Goal: Task Accomplishment & Management: Manage account settings

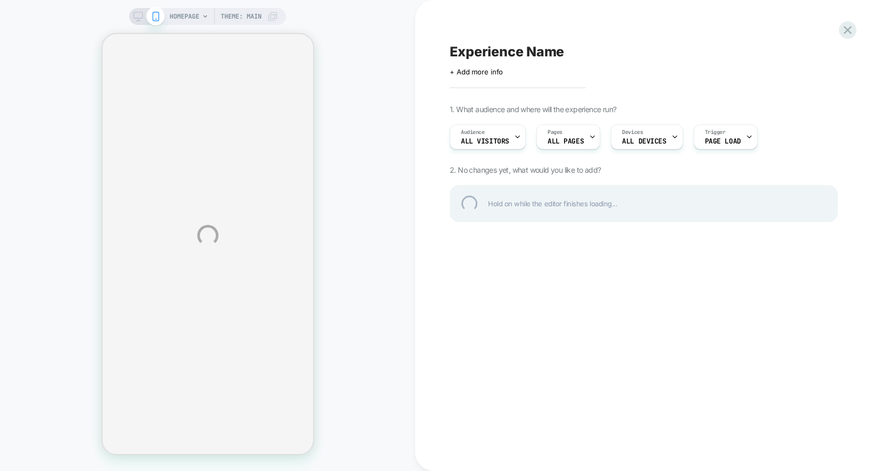
click at [857, 29] on div "HOMEPAGE Theme: MAIN Experience Name Click to edit experience details + Add mor…" at bounding box center [441, 235] width 883 height 471
click at [839, 29] on div at bounding box center [848, 30] width 22 height 22
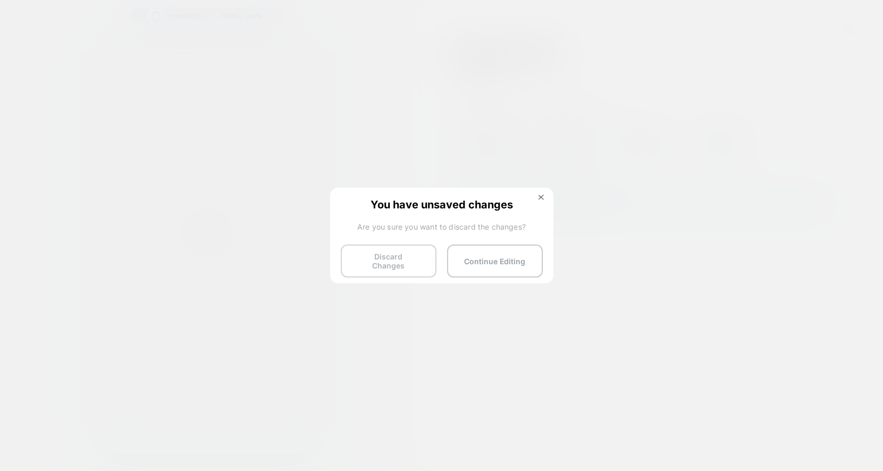
click at [387, 259] on button "Discard Changes" at bounding box center [389, 260] width 96 height 33
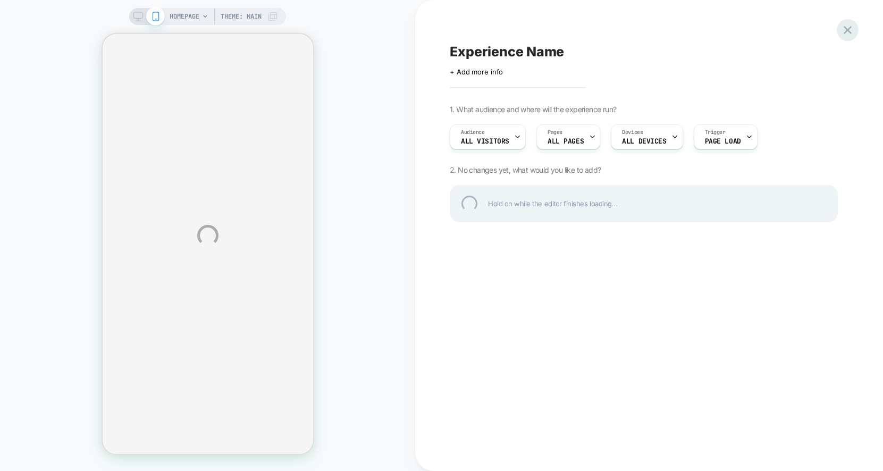
click at [852, 27] on div at bounding box center [848, 30] width 22 height 22
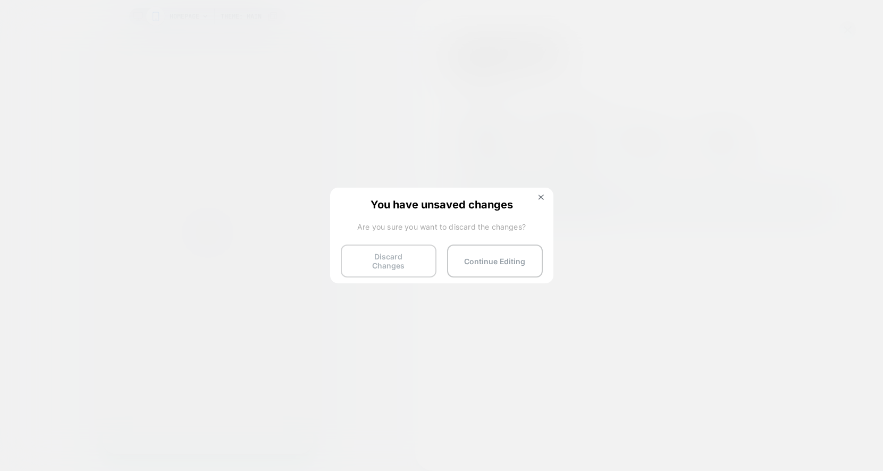
click at [393, 260] on button "Discard Changes" at bounding box center [389, 260] width 96 height 33
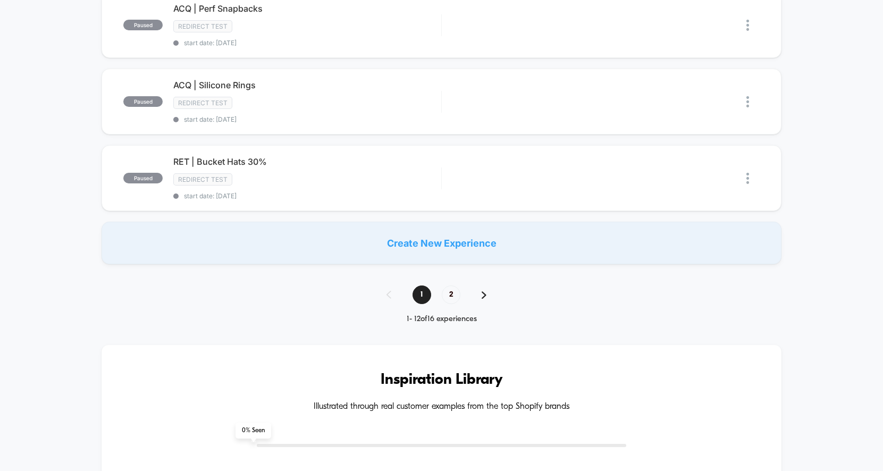
scroll to position [763, 0]
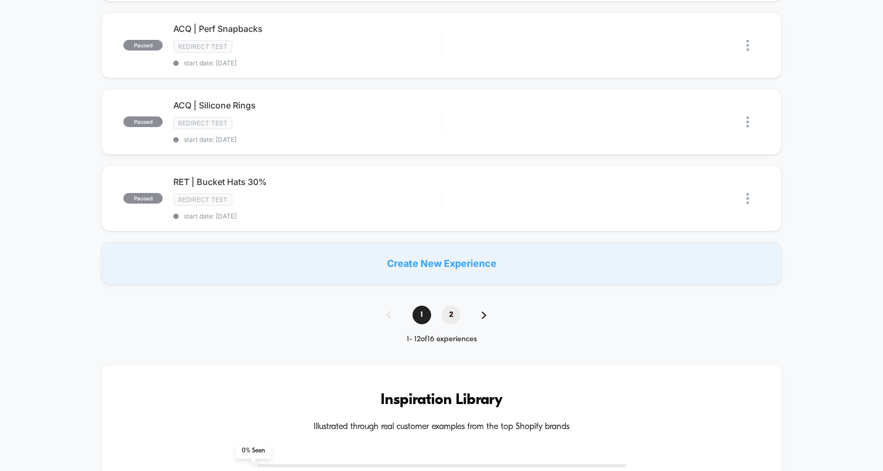
click at [450, 309] on span "2" at bounding box center [451, 315] width 19 height 19
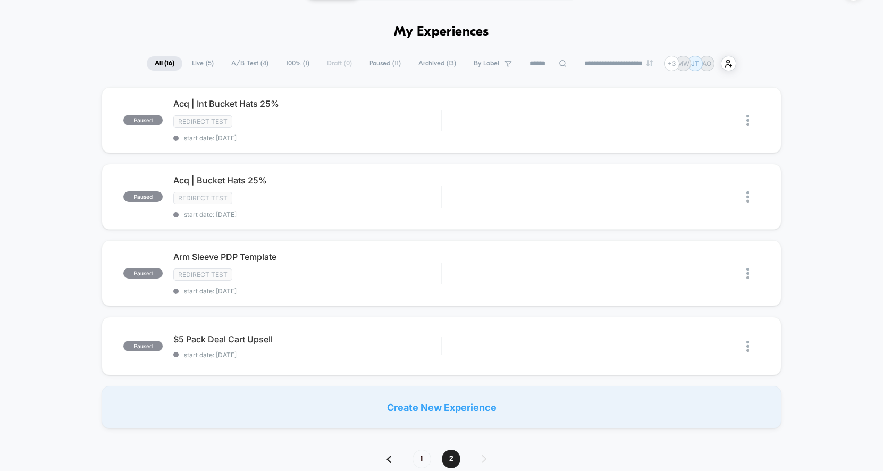
scroll to position [0, 0]
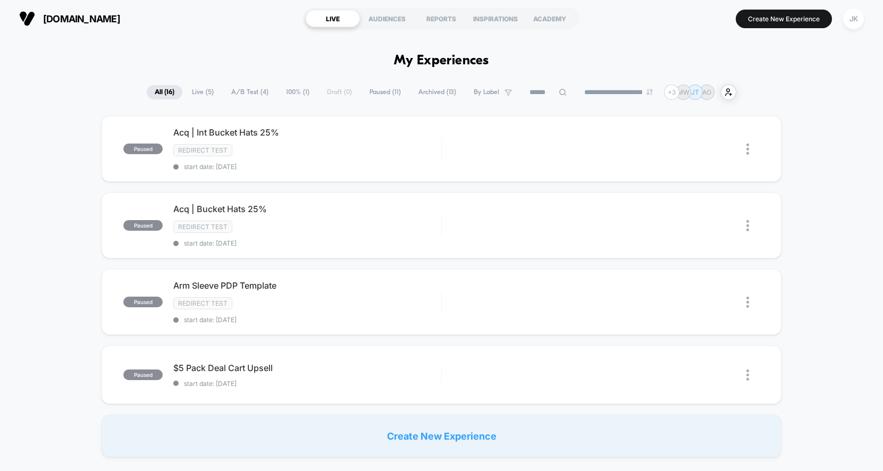
click at [434, 92] on span "Archived ( 13 )" at bounding box center [437, 92] width 54 height 14
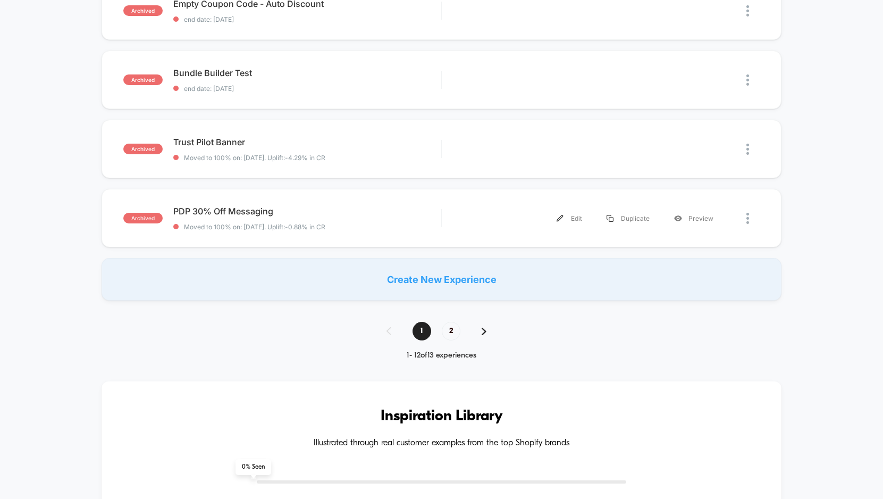
scroll to position [719, 0]
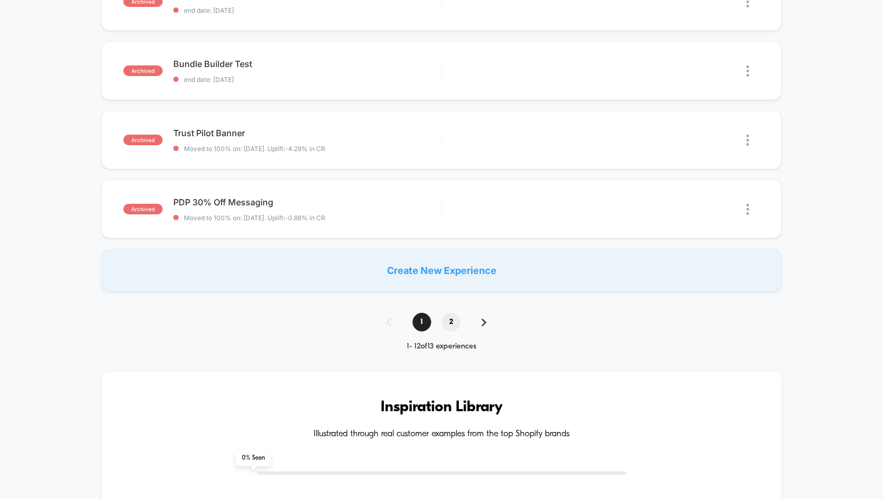
click at [450, 314] on span "2" at bounding box center [451, 322] width 19 height 19
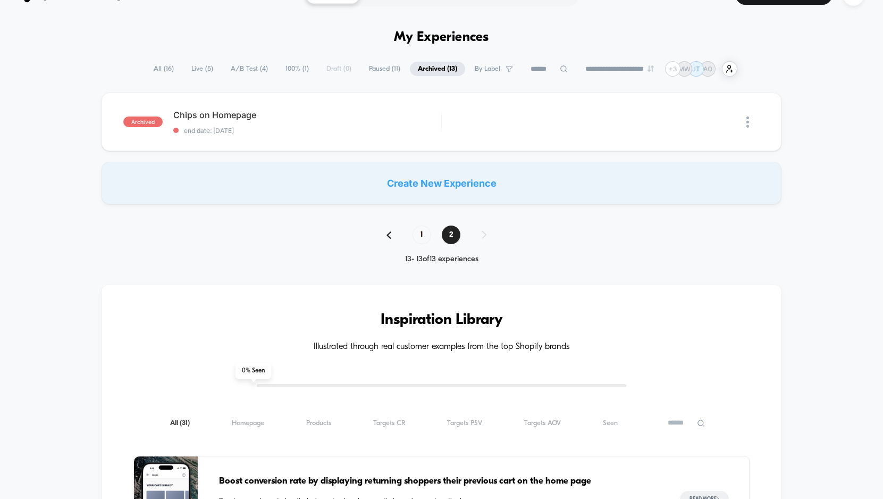
scroll to position [24, 0]
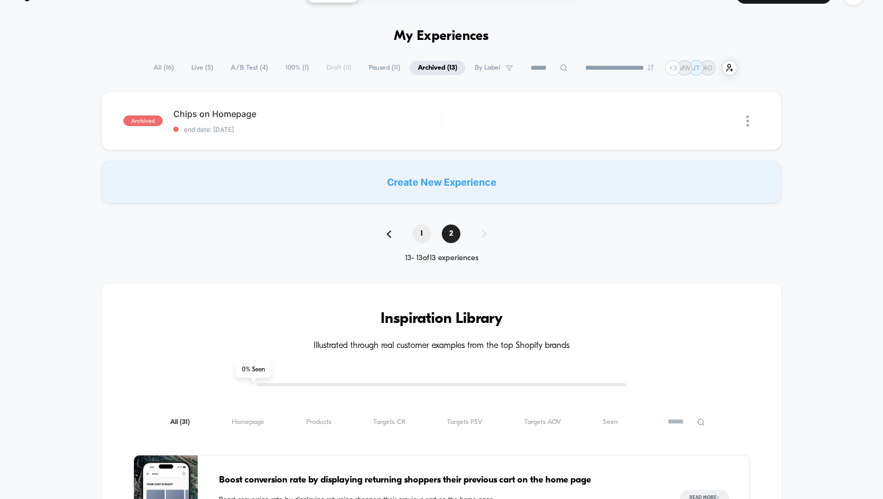
click at [424, 237] on span "1" at bounding box center [421, 233] width 19 height 19
